Goal: Check status

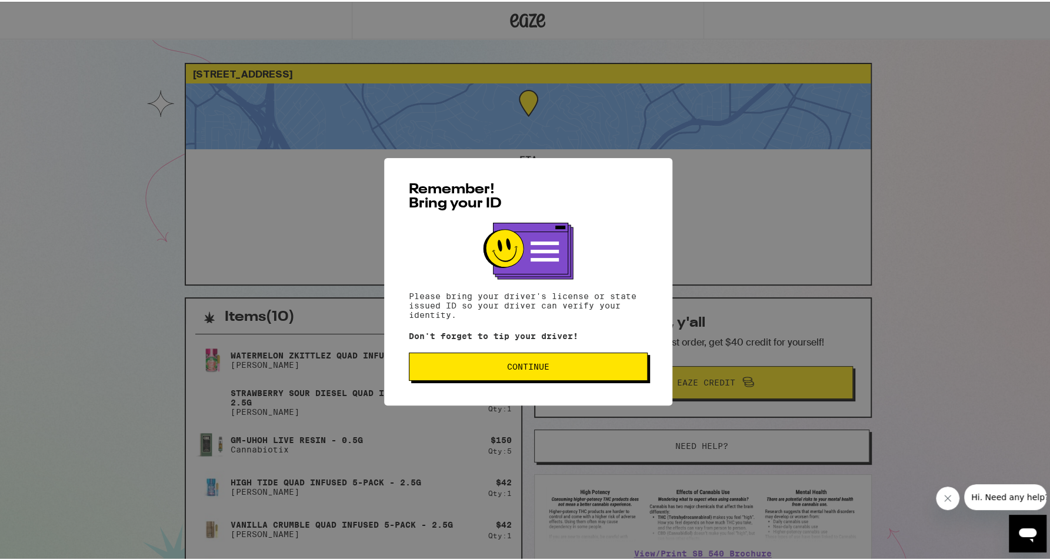
click at [579, 363] on button "Continue" at bounding box center [528, 365] width 239 height 28
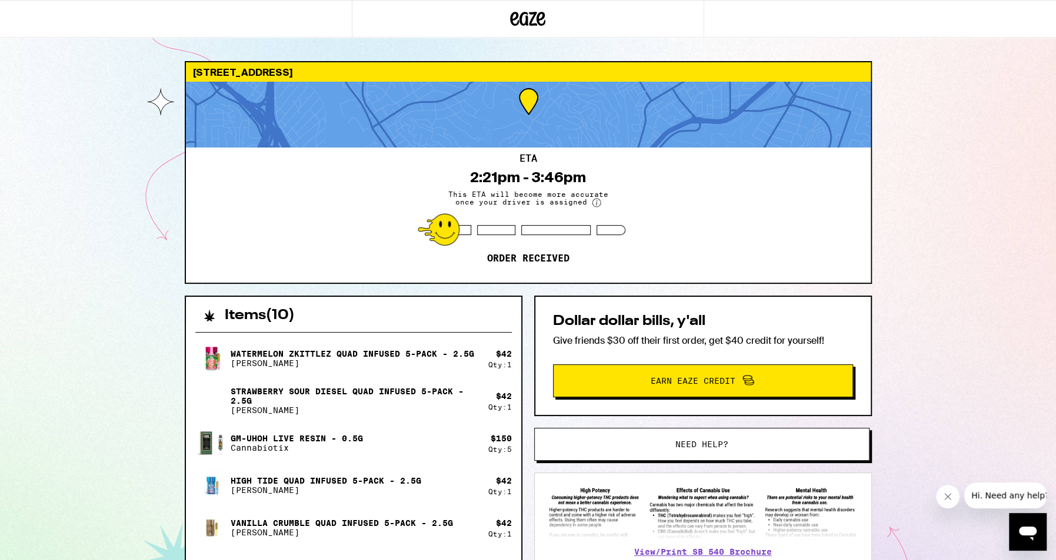
click at [120, 149] on div "823 Rome Dr Los Angeles 90065 ETA 2:21pm - 3:46pm This ETA will become more acc…" at bounding box center [528, 382] width 1056 height 765
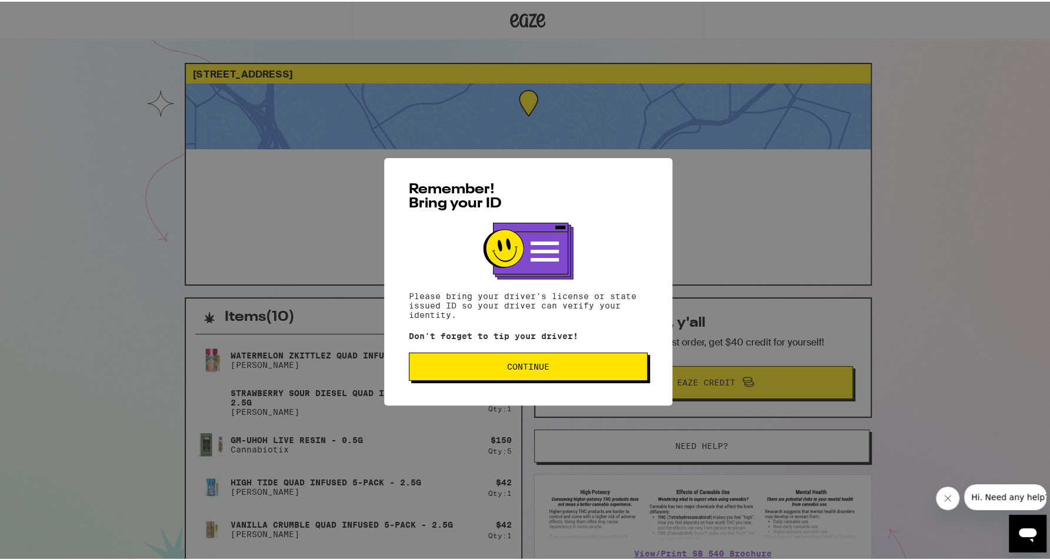
click at [530, 376] on button "Continue" at bounding box center [528, 365] width 239 height 28
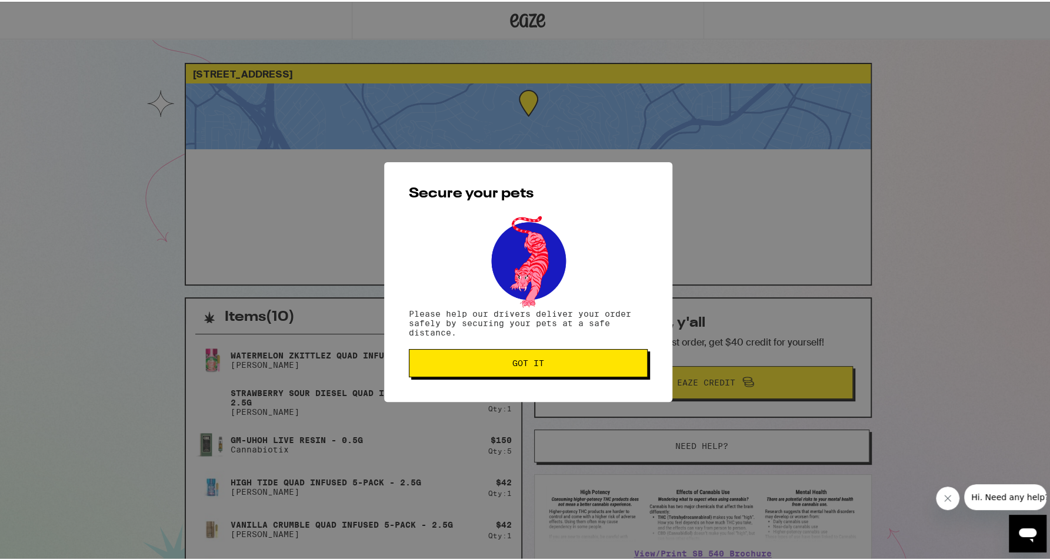
click at [533, 374] on button "Got it" at bounding box center [528, 362] width 239 height 28
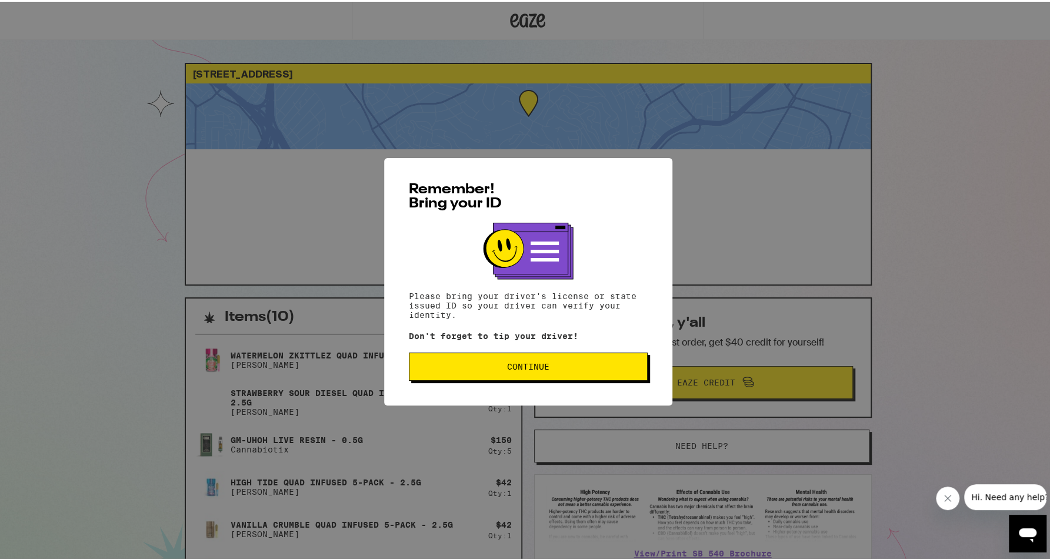
click at [509, 363] on span "Continue" at bounding box center [528, 365] width 42 height 8
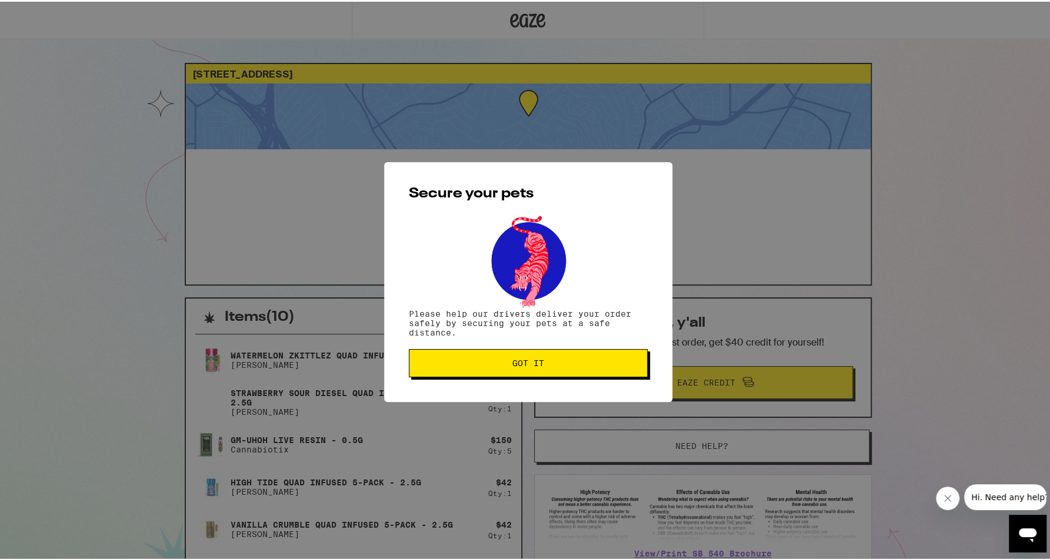
click at [512, 363] on span "Got it" at bounding box center [528, 362] width 32 height 8
